Goal: Information Seeking & Learning: Learn about a topic

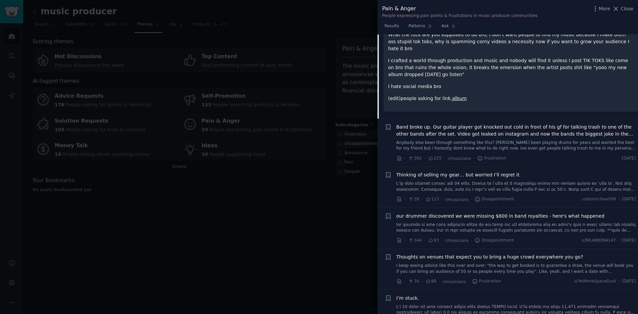
scroll to position [100, 0]
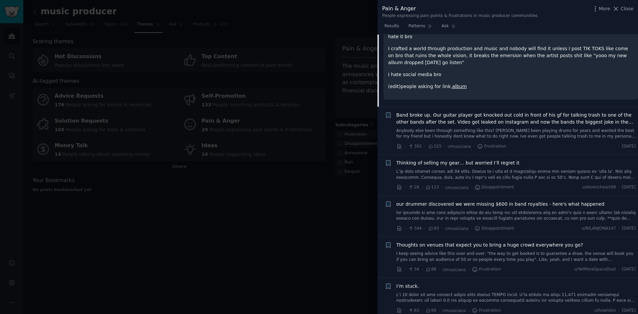
click at [420, 112] on span "Band broke up. Our guitar player got knocked out cold in front of his gf for ta…" at bounding box center [517, 119] width 240 height 14
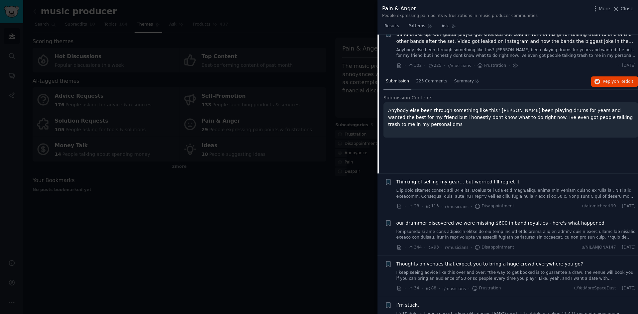
scroll to position [52, 0]
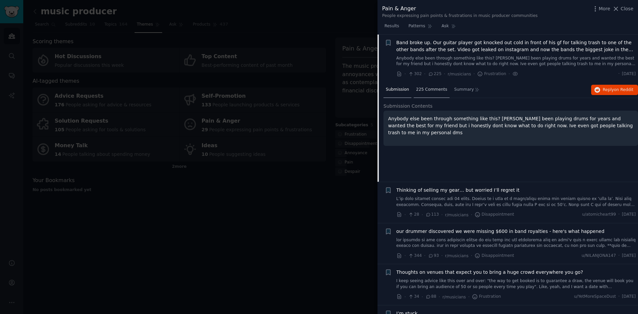
click at [425, 92] on span "225 Comments" at bounding box center [431, 90] width 31 height 6
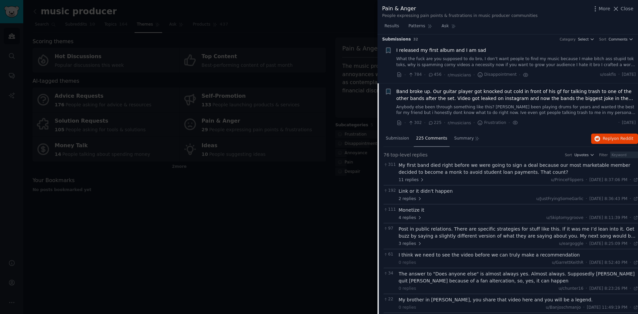
scroll to position [0, 0]
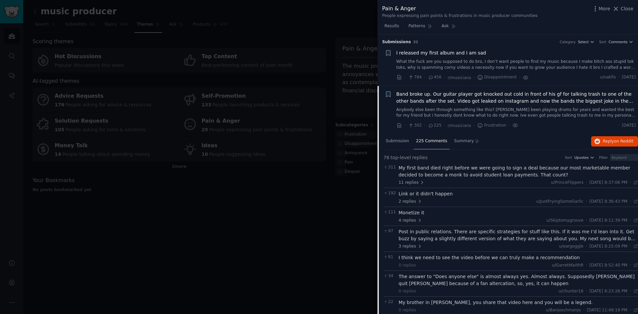
click at [426, 54] on span "I released my first album and I am sad" at bounding box center [442, 53] width 90 height 7
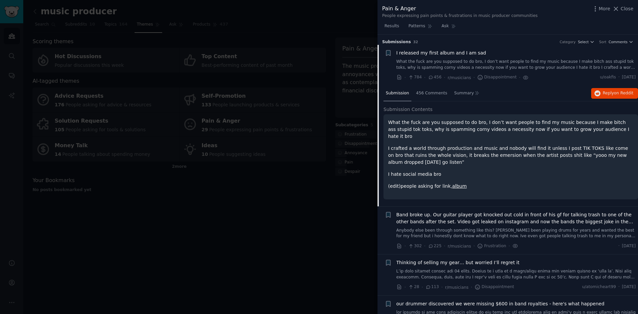
scroll to position [11, 0]
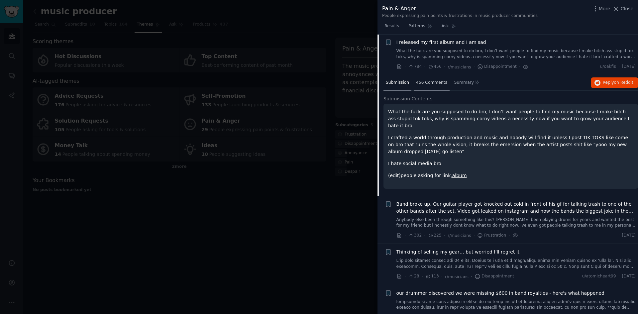
click at [428, 84] on span "456 Comments" at bounding box center [431, 83] width 31 height 6
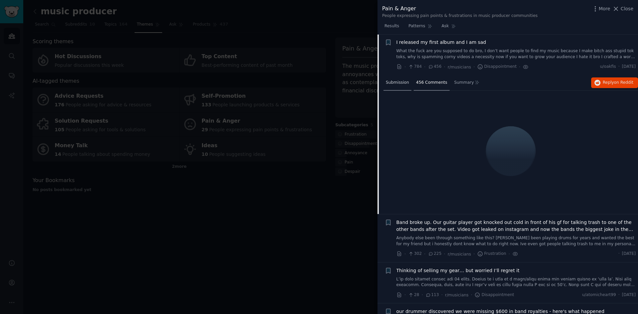
click at [394, 83] on span "Submission" at bounding box center [397, 83] width 23 height 6
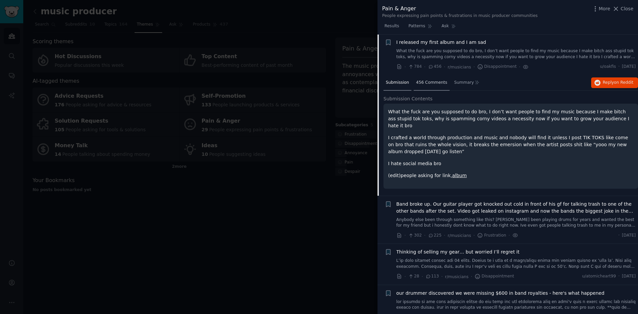
click at [421, 84] on span "456 Comments" at bounding box center [431, 83] width 31 height 6
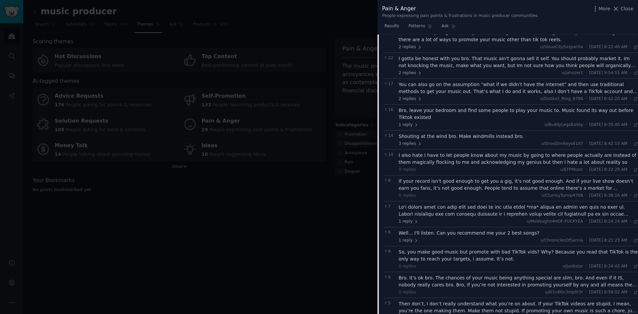
scroll to position [177, 0]
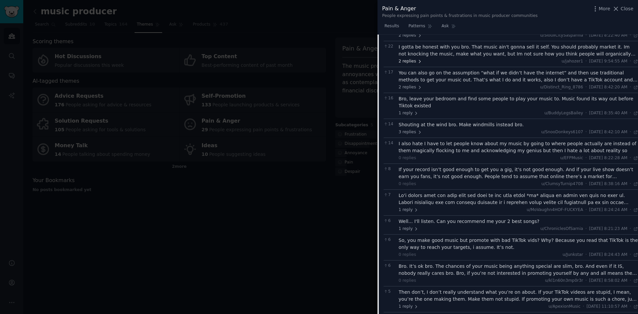
click at [418, 63] on icon at bounding box center [420, 61] width 5 height 5
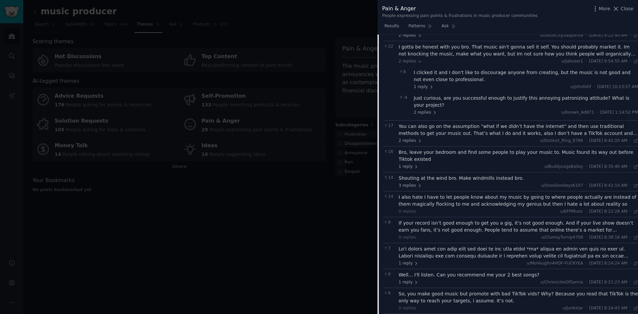
click at [618, 49] on div "I gotta be honest with you bro. That music ain't gonna sell it self. You should…" at bounding box center [519, 51] width 240 height 14
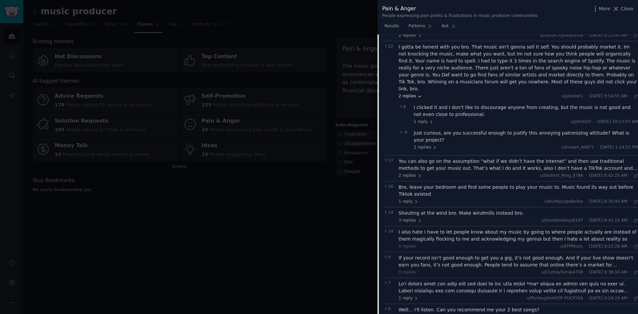
click at [420, 94] on icon at bounding box center [420, 96] width 5 height 5
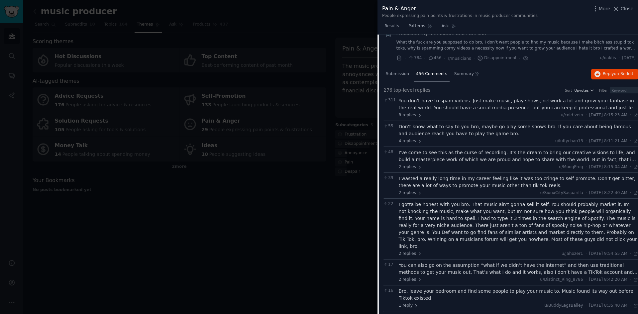
scroll to position [0, 0]
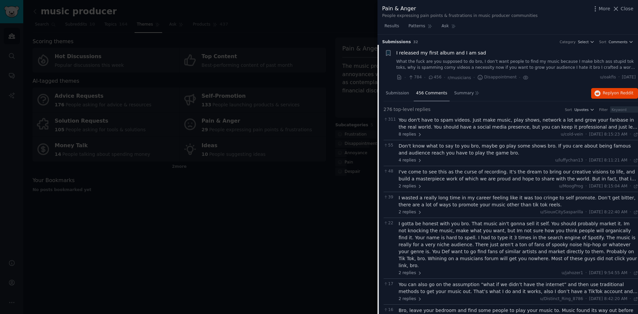
click at [399, 52] on span "I released my first album and I am sad" at bounding box center [442, 53] width 90 height 7
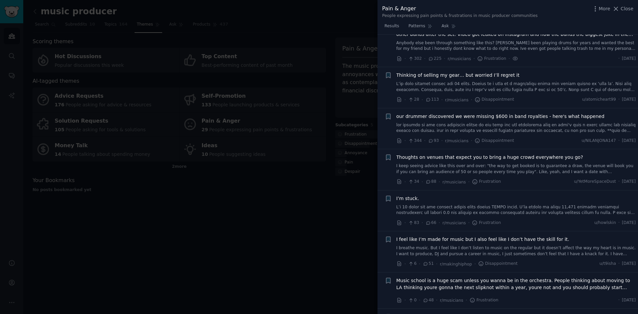
scroll to position [77, 0]
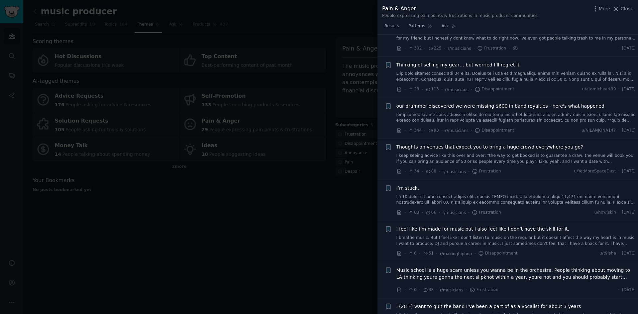
click at [406, 66] on span "Thinking of selling my gear… but worried I’ll regret it" at bounding box center [458, 65] width 123 height 7
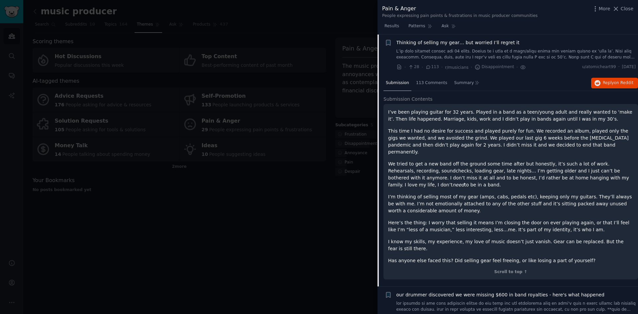
scroll to position [100, 0]
click at [419, 46] on span "Thinking of selling my gear… but worried I’ll regret it" at bounding box center [458, 42] width 123 height 7
